Goal: Task Accomplishment & Management: Complete application form

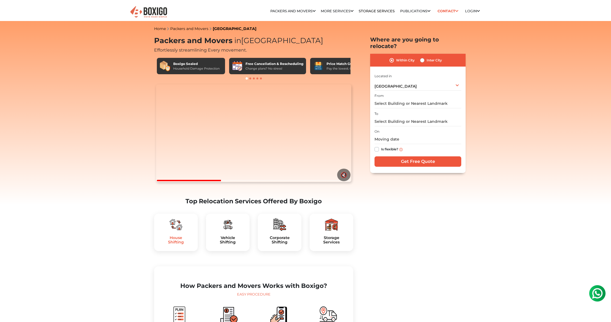
click at [178, 245] on h5 "House Shifting" at bounding box center [175, 239] width 35 height 9
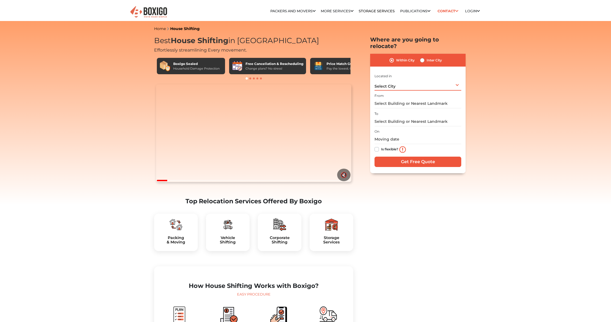
click at [397, 79] on div "Select City Select City Bangalore Bengaluru Bhopal Bhubaneswar Chennai Coimbato…" at bounding box center [417, 84] width 87 height 11
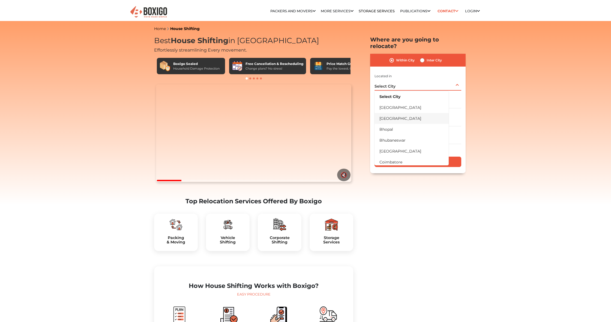
click at [387, 113] on li "[GEOGRAPHIC_DATA]" at bounding box center [411, 118] width 74 height 11
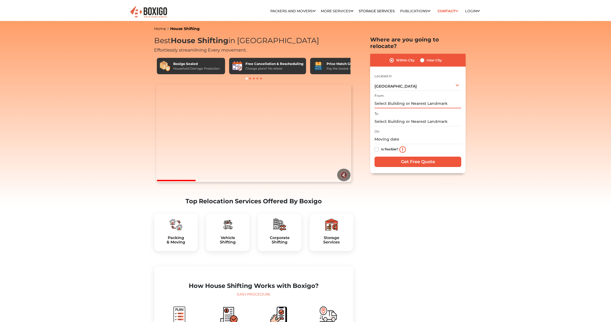
click at [432, 99] on input "text" at bounding box center [417, 104] width 87 height 10
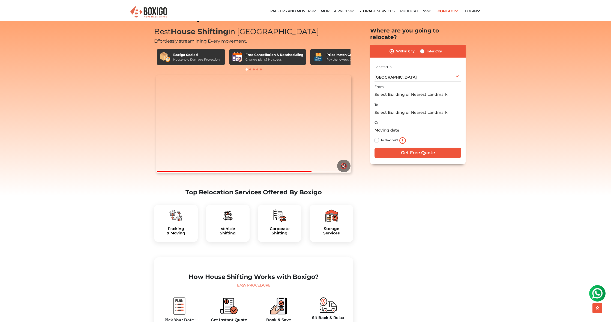
scroll to position [9, 0]
click at [398, 90] on input "text" at bounding box center [417, 95] width 87 height 10
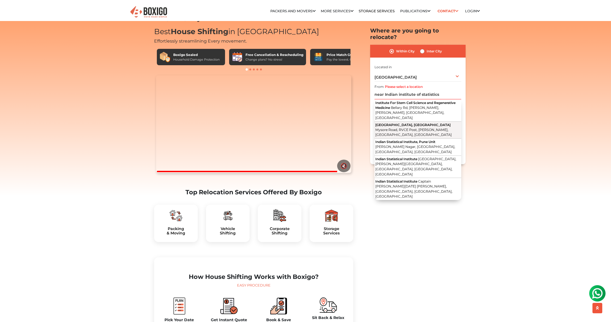
drag, startPoint x: 394, startPoint y: 96, endPoint x: 439, endPoint y: 117, distance: 48.9
click at [439, 128] on span "Mysore Road, RVCE Post, Gnana Bharathi, Bengaluru, Karnataka" at bounding box center [413, 132] width 76 height 9
type input "Indian Statistical Institute, Bengaluru Centre, Mysore Road, RVCE Post, Gnana B…"
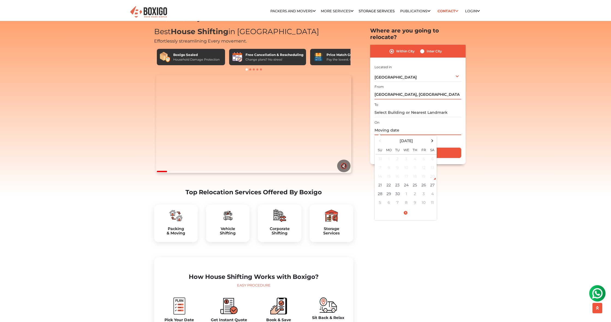
click at [390, 125] on input "text" at bounding box center [417, 130] width 87 height 10
click at [388, 181] on td "22" at bounding box center [388, 185] width 9 height 9
type input "09/22/2025 12:00 AM"
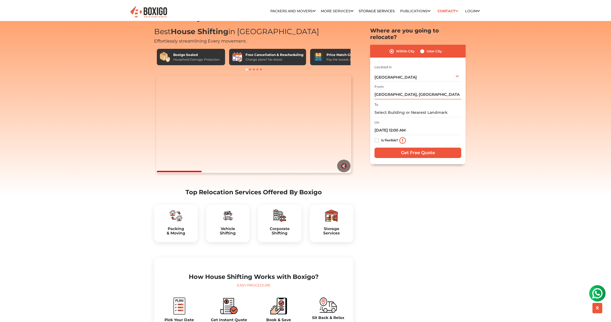
click at [445, 148] on input "Get Free Quote" at bounding box center [417, 153] width 87 height 10
click at [381, 137] on label "Is flexible?" at bounding box center [389, 140] width 17 height 6
click at [377, 137] on input "Is flexible?" at bounding box center [376, 139] width 4 height 5
checkbox input "true"
click at [398, 151] on input "Get Free Quote" at bounding box center [417, 153] width 87 height 10
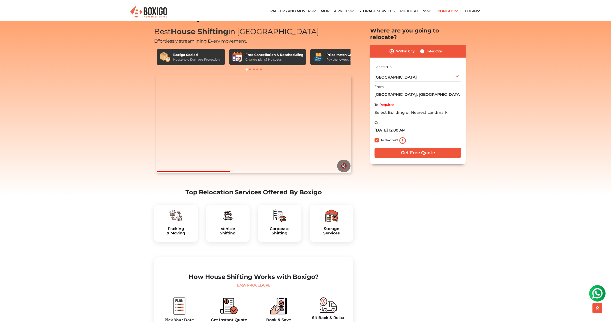
click at [398, 148] on input "Get Free Quote" at bounding box center [417, 153] width 87 height 10
click at [410, 148] on input "Get Free Quote" at bounding box center [417, 153] width 87 height 10
click at [386, 108] on input "Required." at bounding box center [417, 113] width 87 height 10
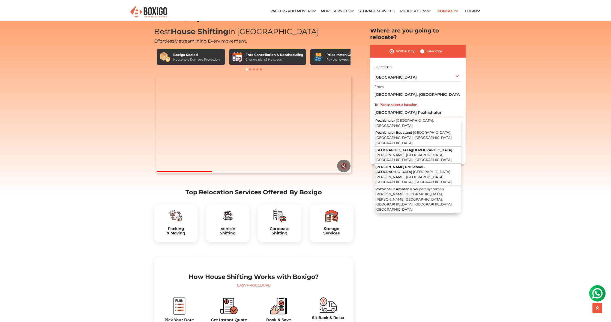
drag, startPoint x: 484, startPoint y: 154, endPoint x: 480, endPoint y: 154, distance: 3.5
click at [386, 118] on span "Pozhichalur" at bounding box center [385, 120] width 20 height 4
type input "Pozhichalur, Chennai, Tamil Nadu"
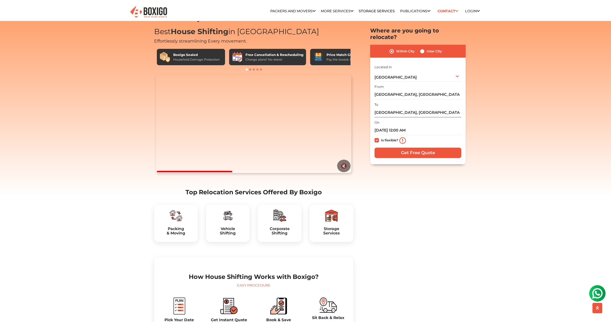
click at [396, 148] on input "Get Free Quote" at bounding box center [417, 153] width 87 height 10
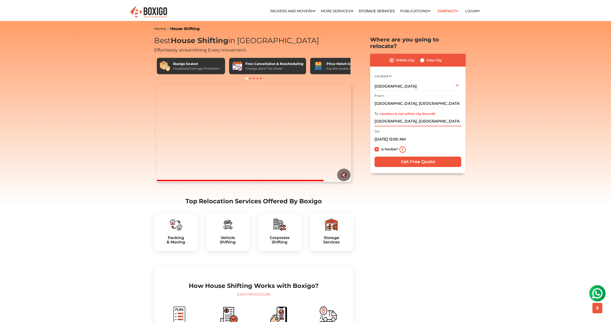
scroll to position [0, 0]
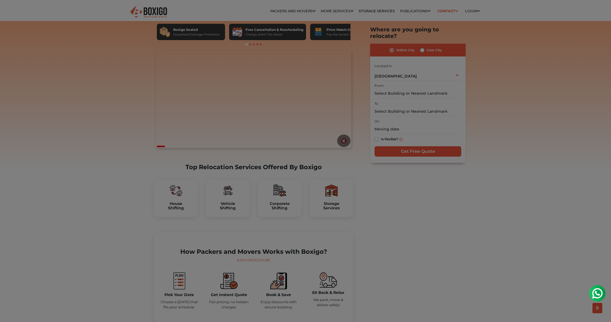
scroll to position [36, 0]
